Goal: Register for event/course

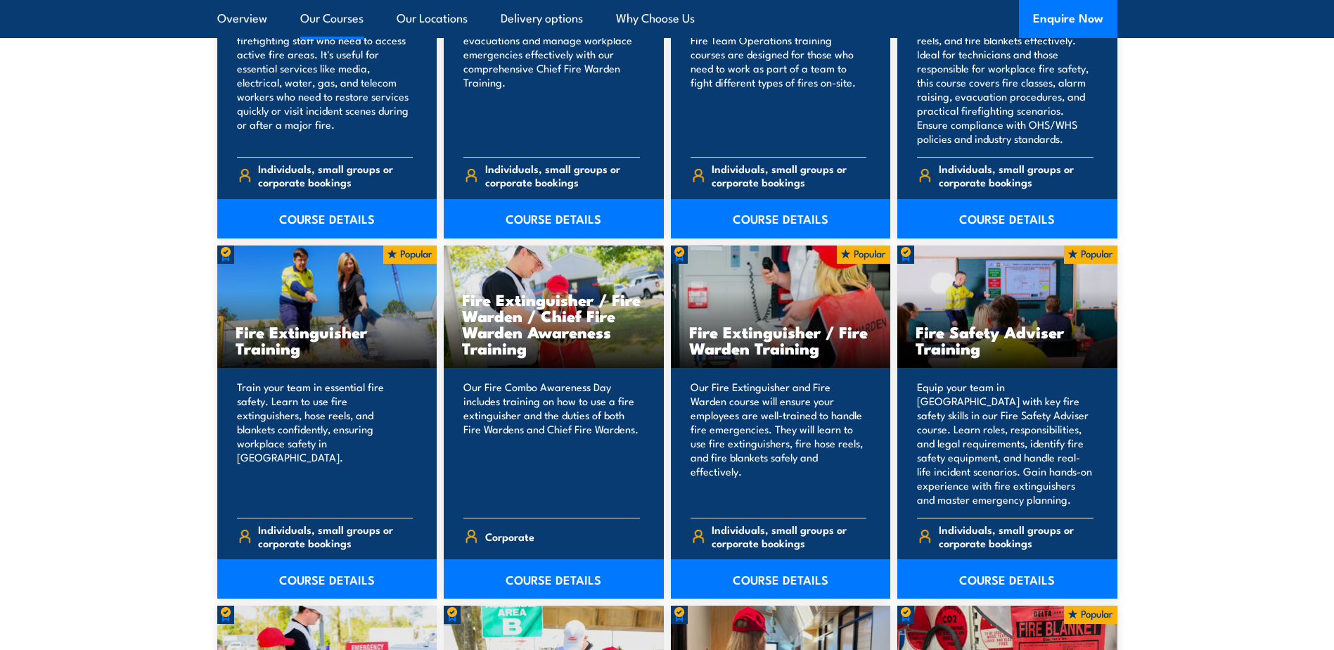
scroll to position [1336, 0]
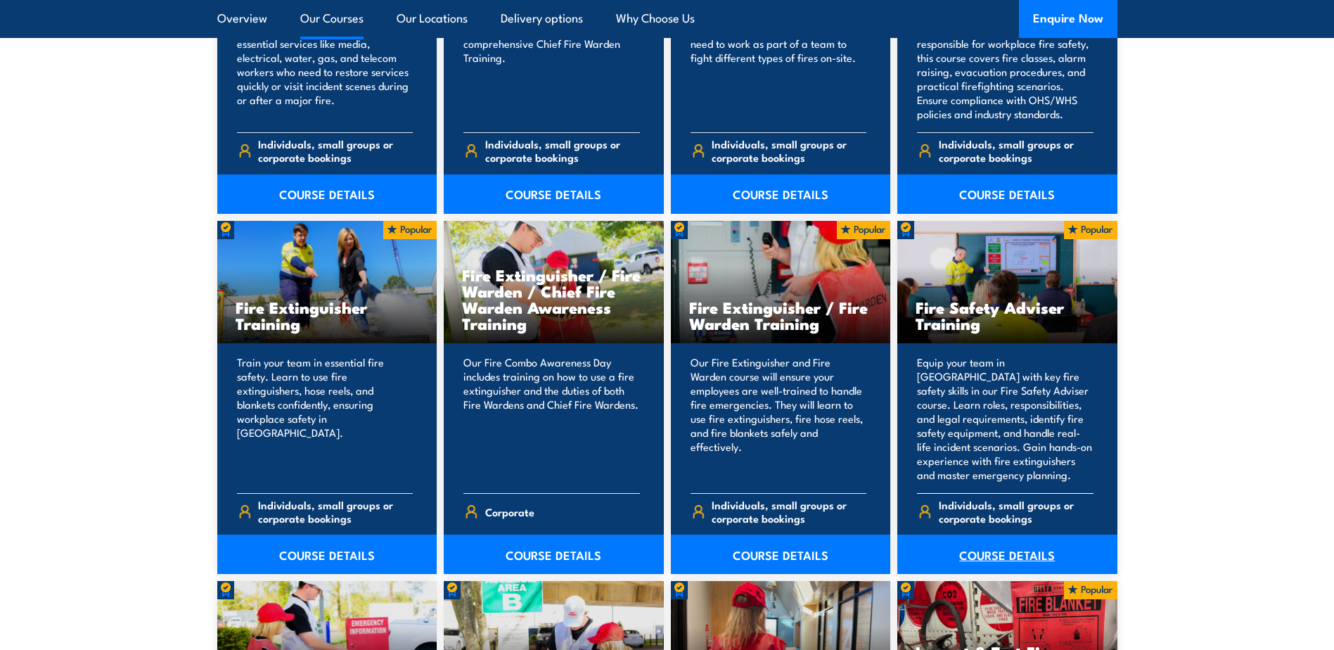
click at [1011, 548] on link "COURSE DETAILS" at bounding box center [1007, 554] width 220 height 39
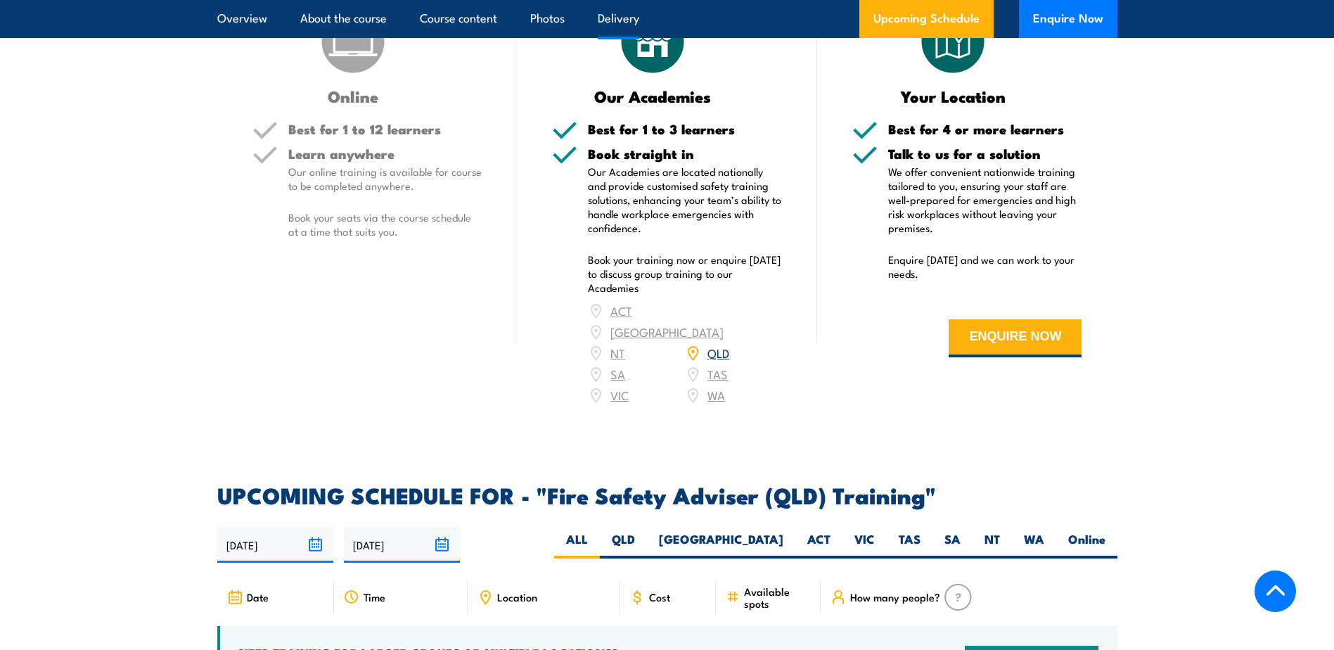
scroll to position [1829, 0]
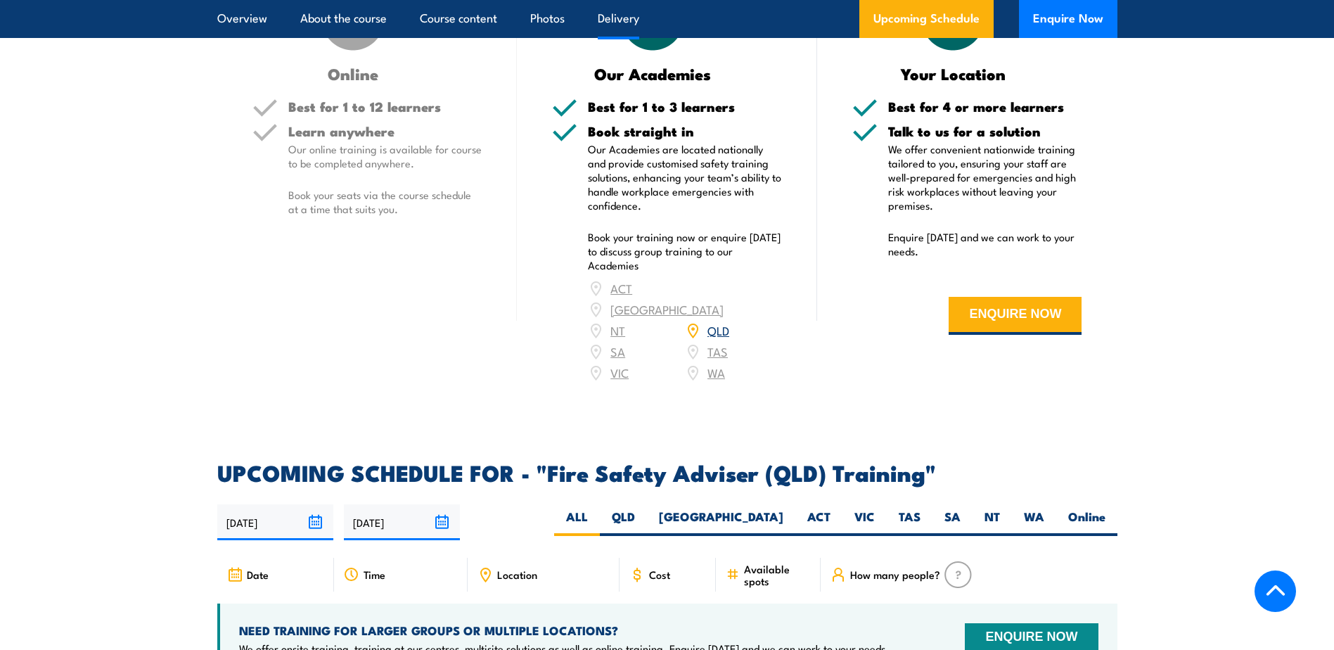
click at [717, 338] on link "QLD" at bounding box center [719, 329] width 22 height 17
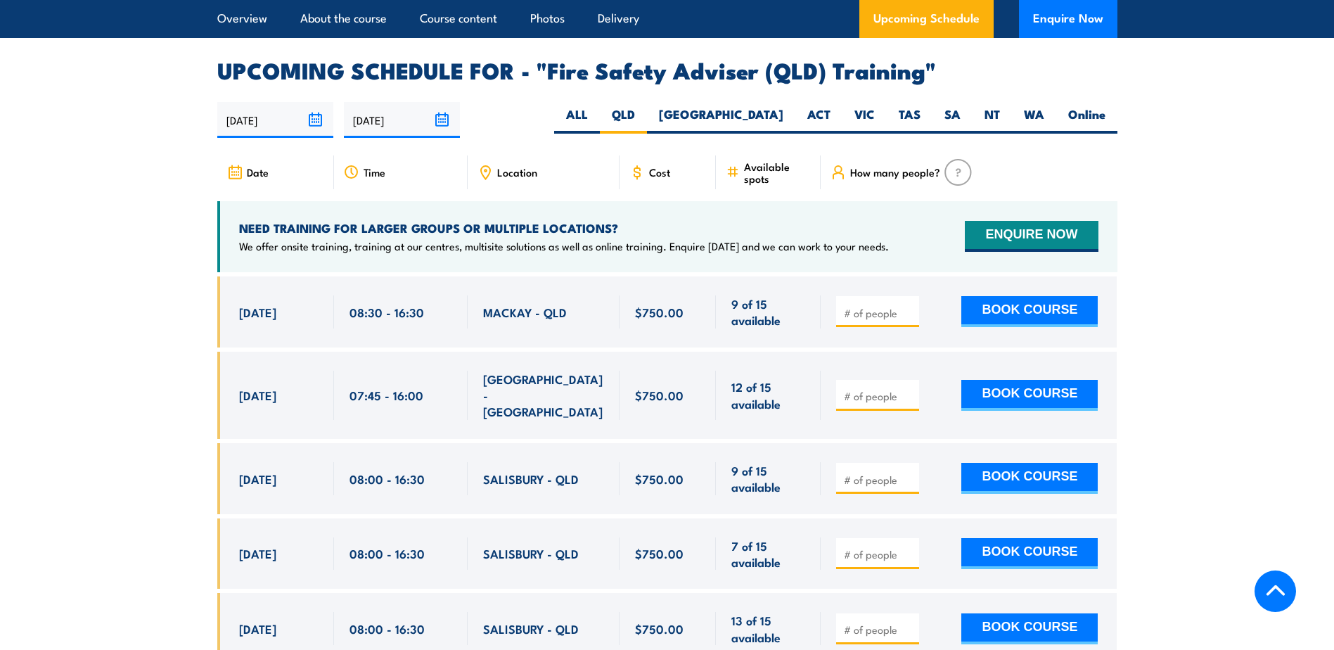
scroll to position [2301, 0]
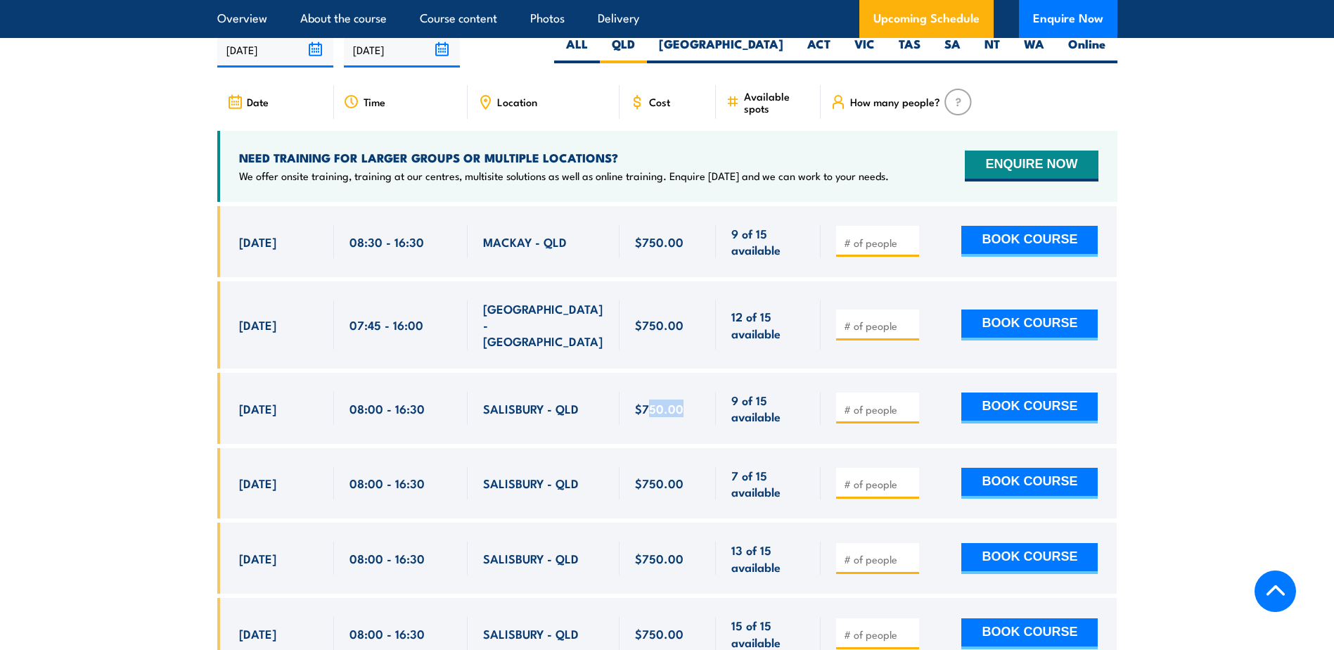
drag, startPoint x: 646, startPoint y: 402, endPoint x: 682, endPoint y: 406, distance: 36.0
click at [682, 406] on div "$750.00" at bounding box center [668, 408] width 66 height 33
drag, startPoint x: 682, startPoint y: 406, endPoint x: 675, endPoint y: 420, distance: 15.7
click at [679, 417] on div "$750.00" at bounding box center [668, 408] width 66 height 33
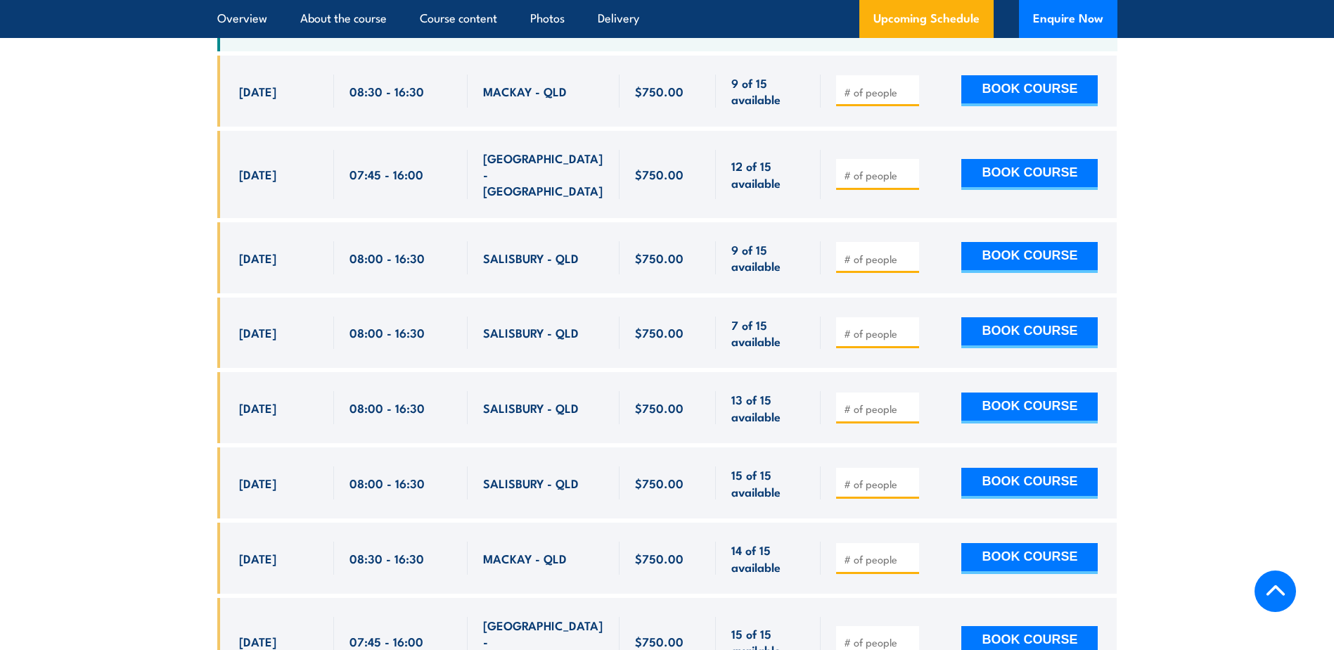
scroll to position [2442, 0]
